Goal: Find specific page/section: Find specific page/section

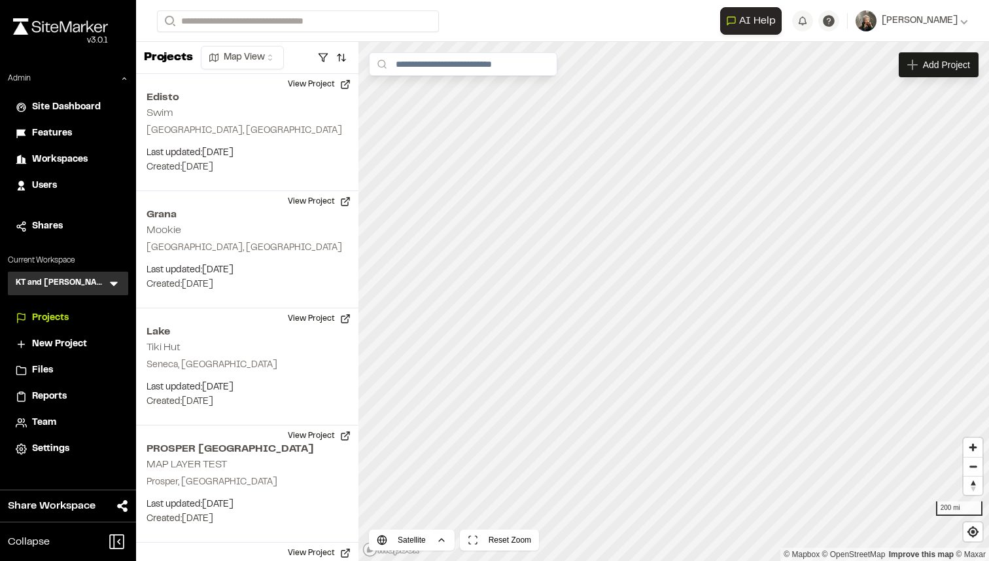
click at [111, 282] on icon at bounding box center [114, 284] width 8 height 5
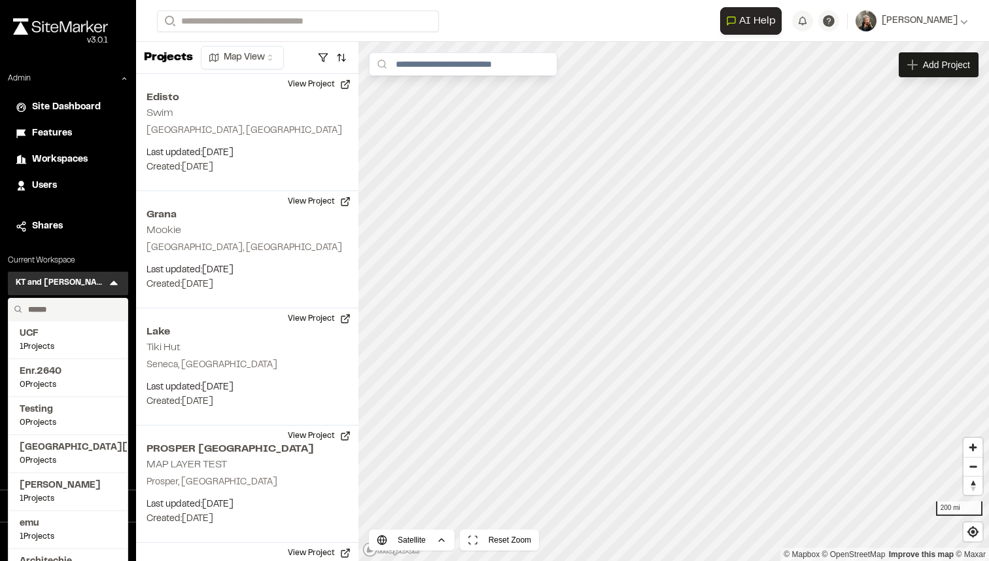
click at [62, 302] on input "text" at bounding box center [72, 309] width 99 height 22
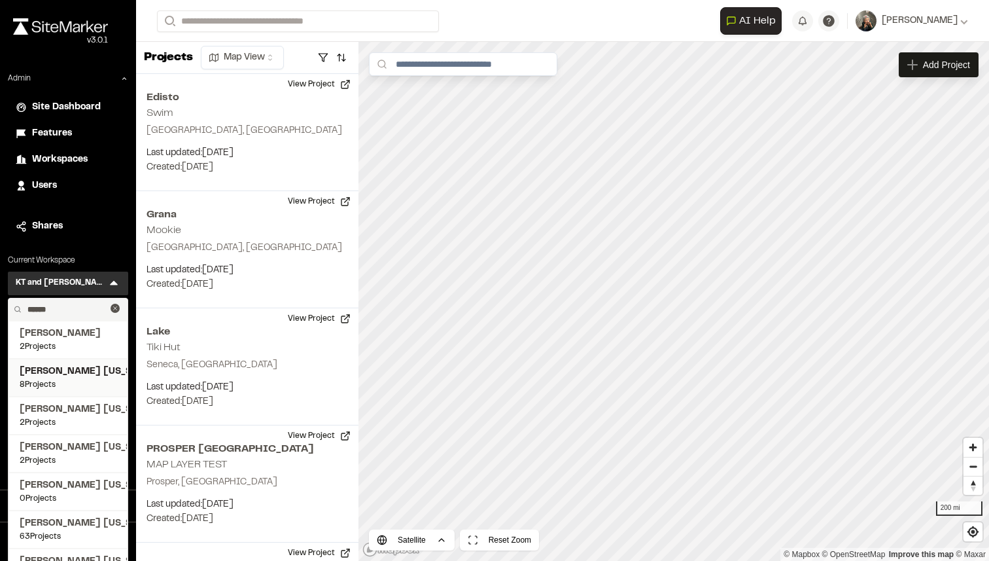
type input "******"
click at [67, 375] on span "[PERSON_NAME] [US_STATE]" at bounding box center [68, 371] width 97 height 14
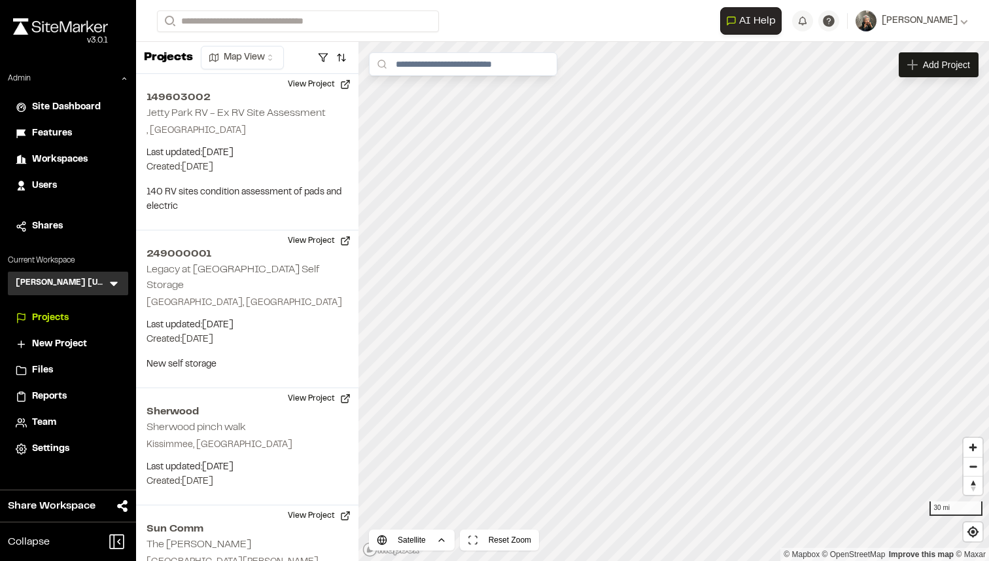
click at [50, 392] on span "Reports" at bounding box center [49, 396] width 35 height 14
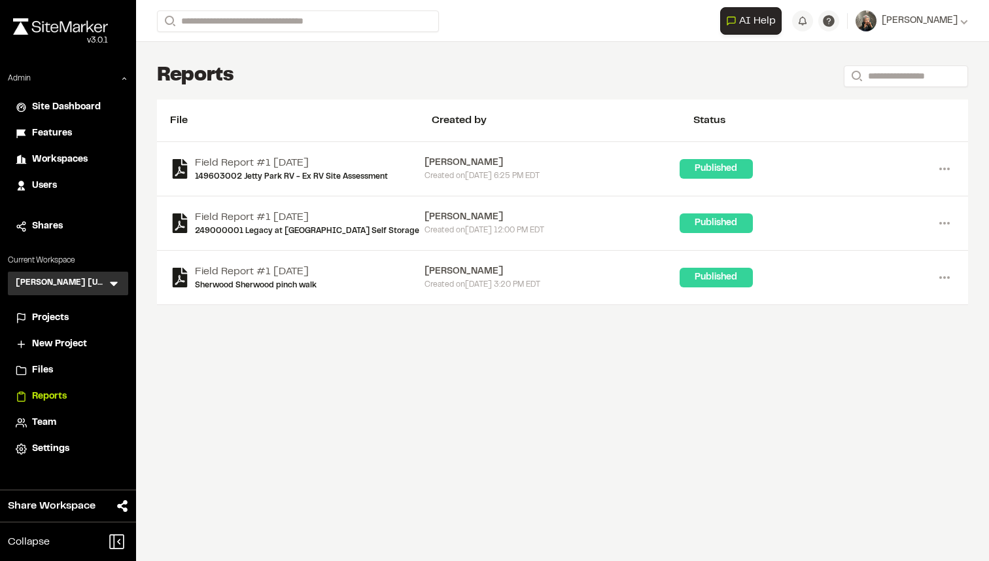
click at [112, 281] on icon at bounding box center [113, 283] width 13 height 13
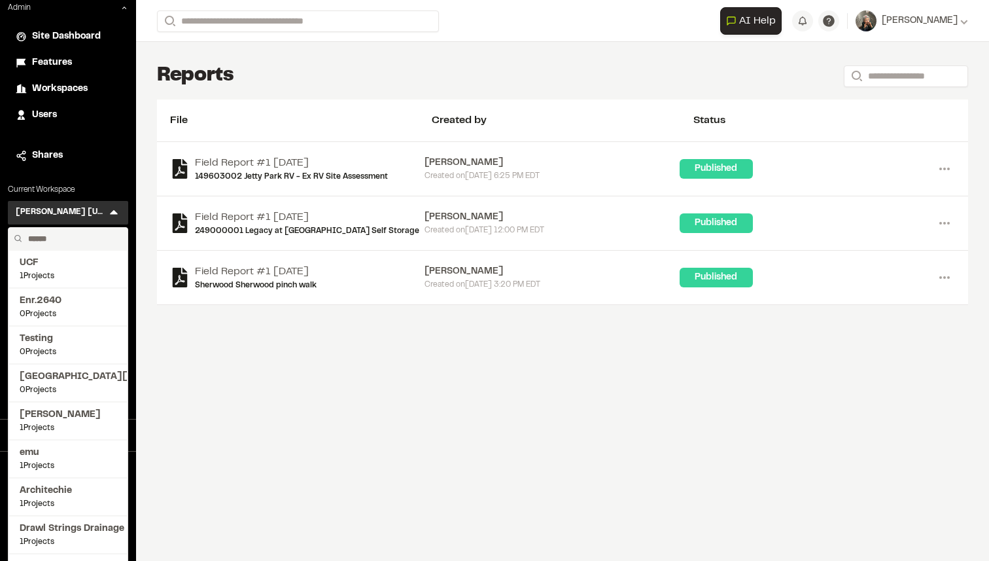
scroll to position [78, 0]
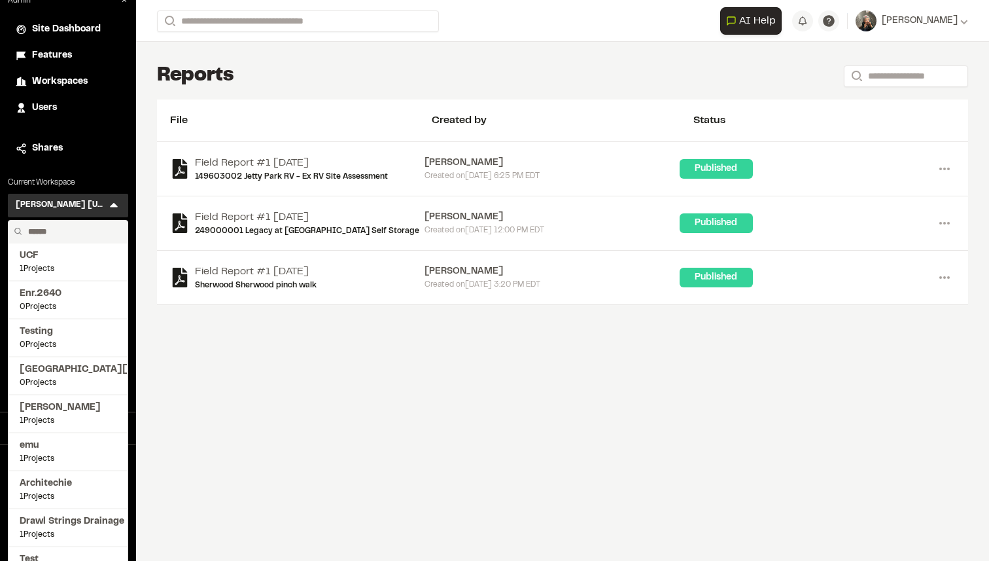
click at [56, 237] on input "text" at bounding box center [72, 231] width 99 height 22
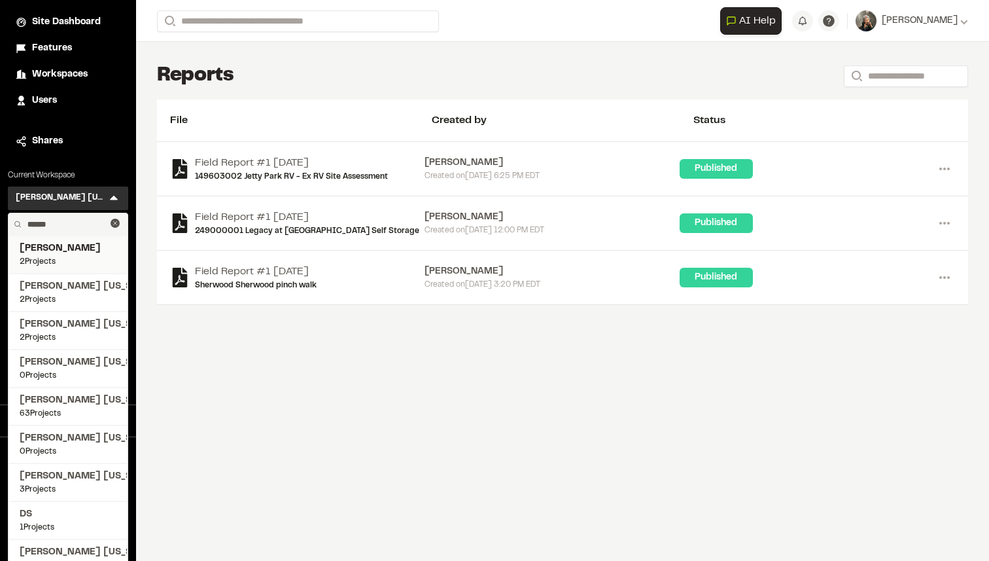
scroll to position [87, 0]
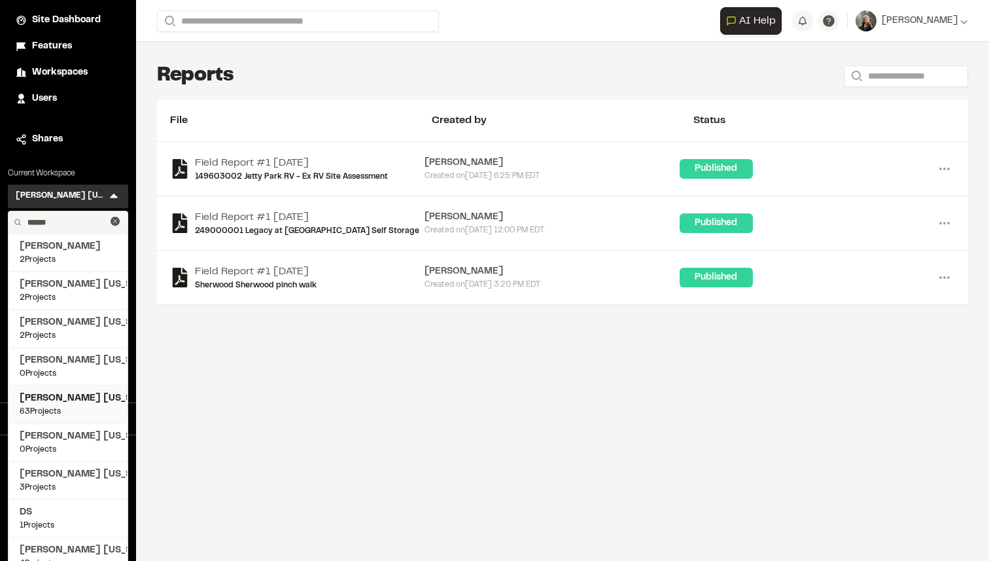
type input "******"
click at [56, 396] on span "[PERSON_NAME] [US_STATE]" at bounding box center [68, 398] width 97 height 14
